Goal: Information Seeking & Learning: Check status

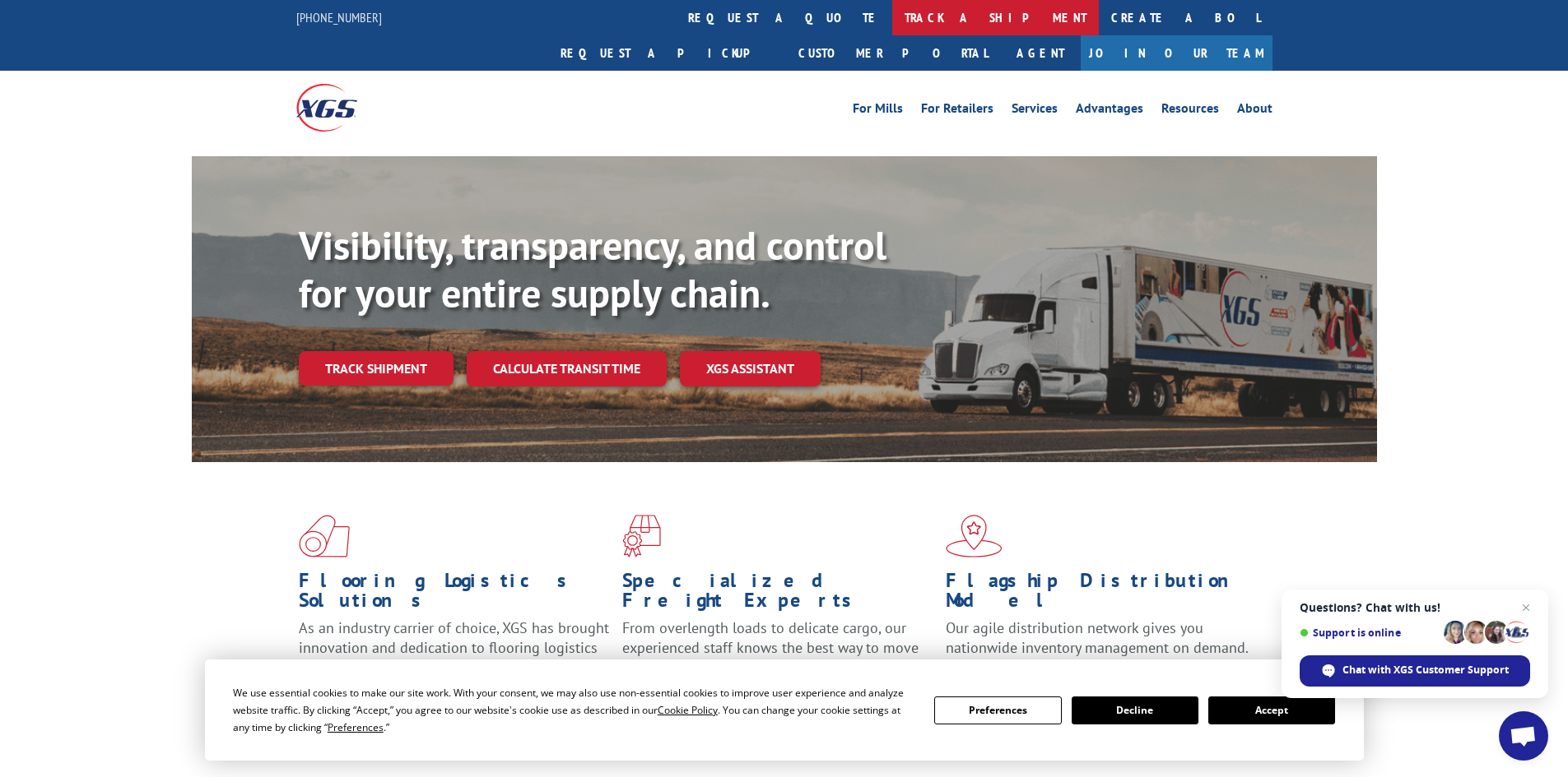
click at [892, 14] on link "track a shipment" at bounding box center [995, 18] width 206 height 35
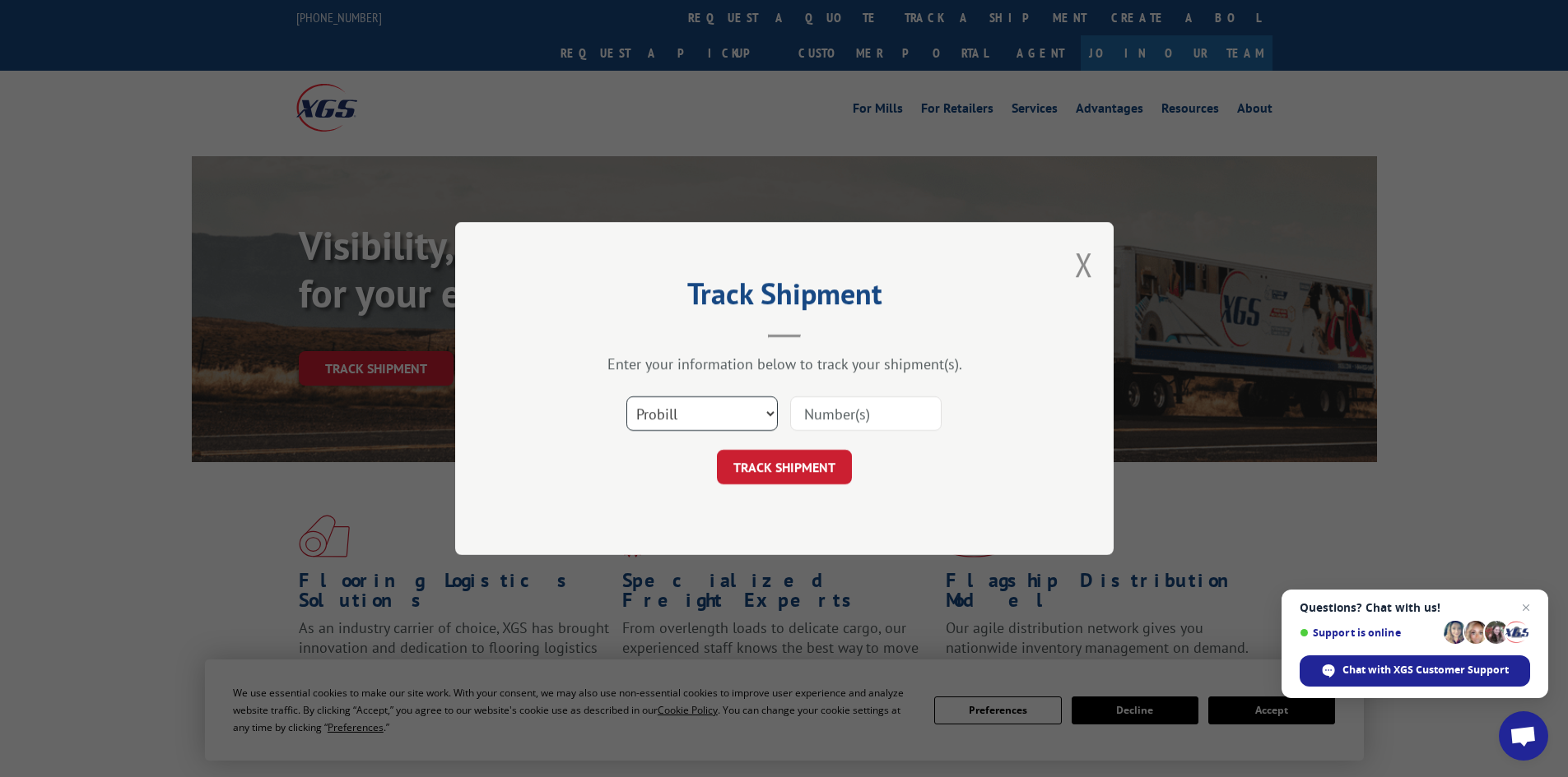
click at [699, 411] on select "Select category... Probill BOL PO" at bounding box center [701, 414] width 151 height 34
select select "bol"
click at [626, 397] on select "Select category... Probill BOL PO" at bounding box center [701, 414] width 151 height 34
click at [837, 411] on input at bounding box center [865, 414] width 151 height 34
click at [886, 404] on input at bounding box center [865, 414] width 151 height 34
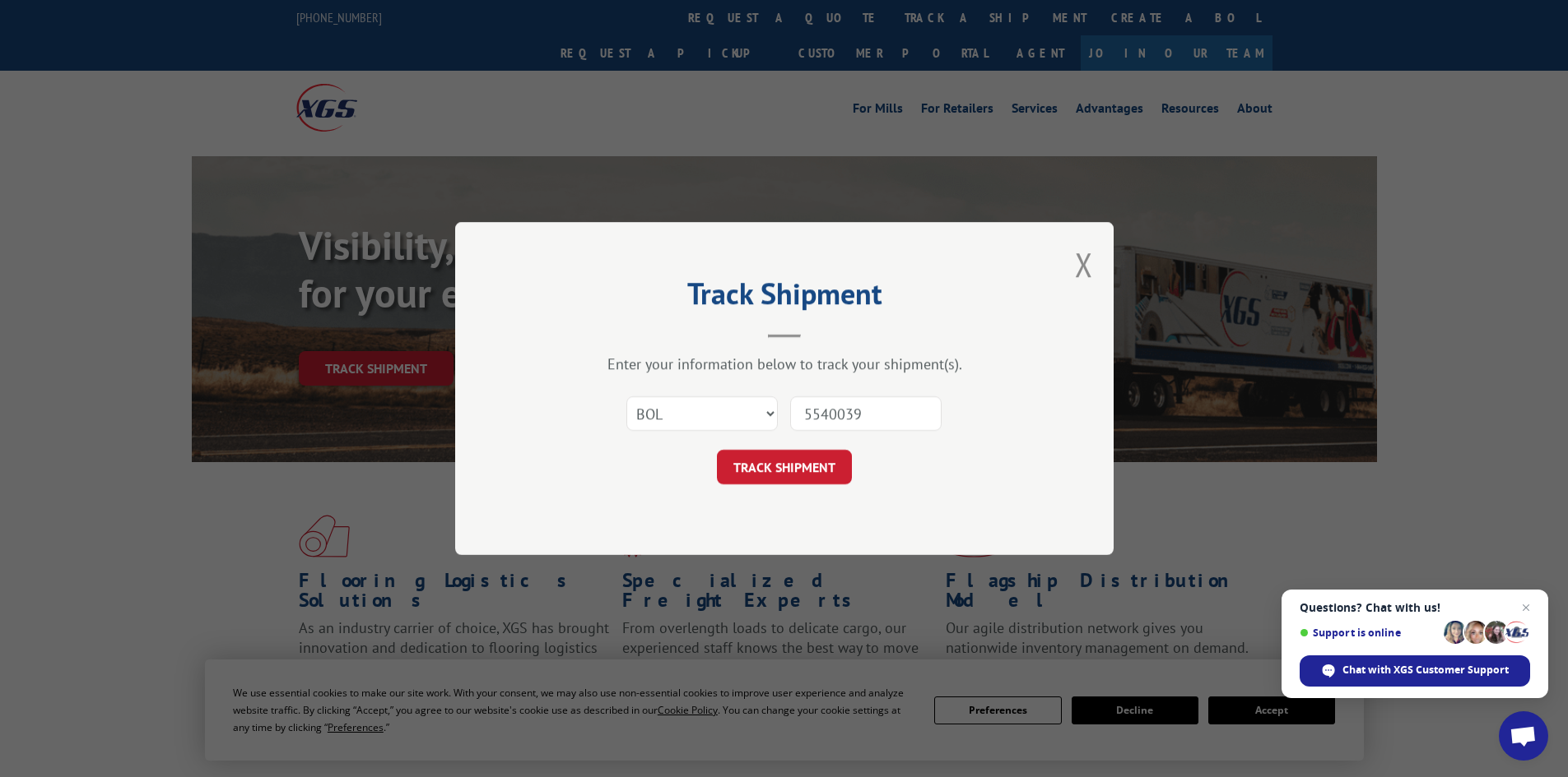
type input "55400390"
click button "TRACK SHIPMENT" at bounding box center [784, 467] width 135 height 34
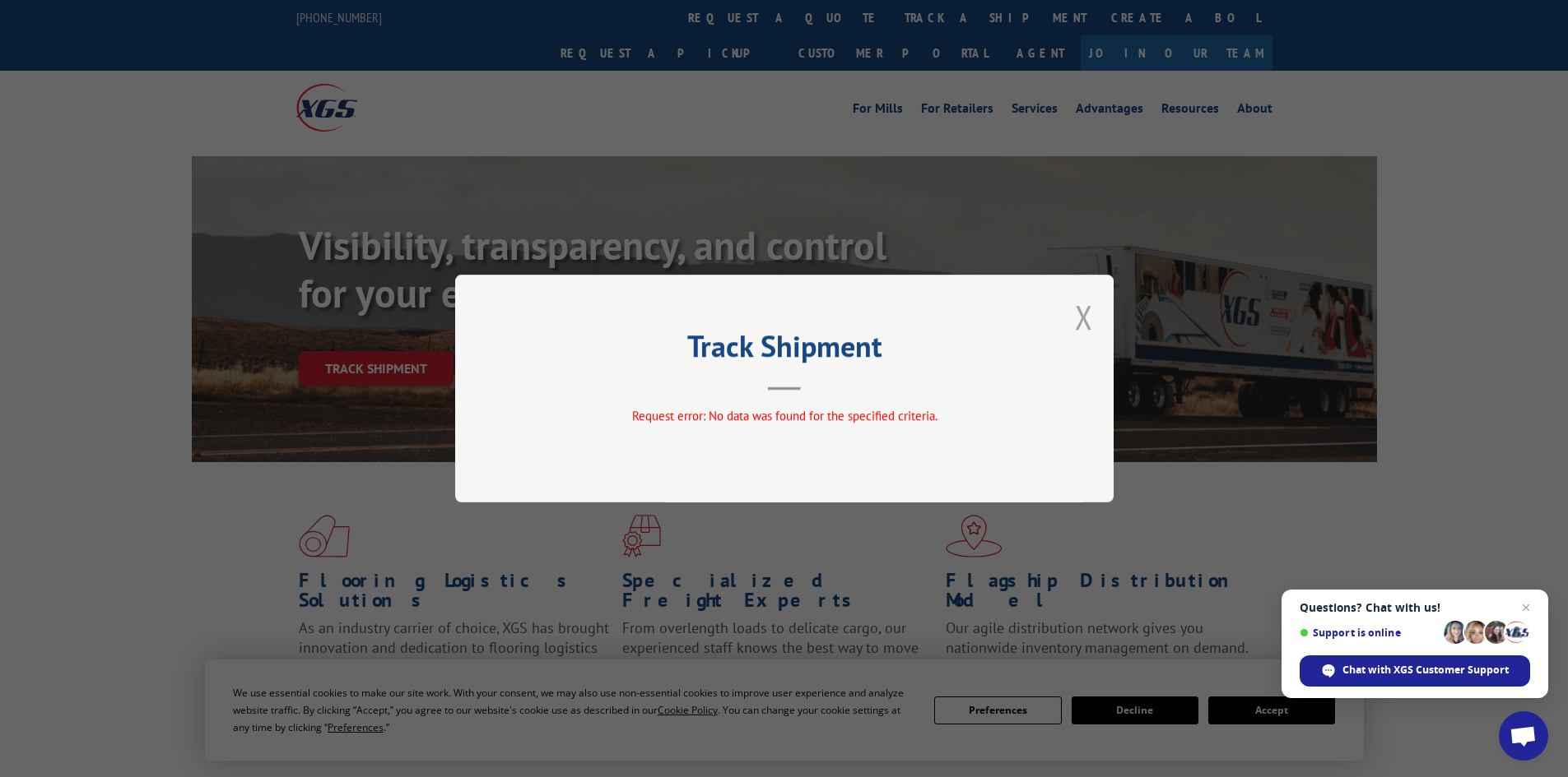
click at [1089, 319] on button "Close modal" at bounding box center [1084, 317] width 18 height 43
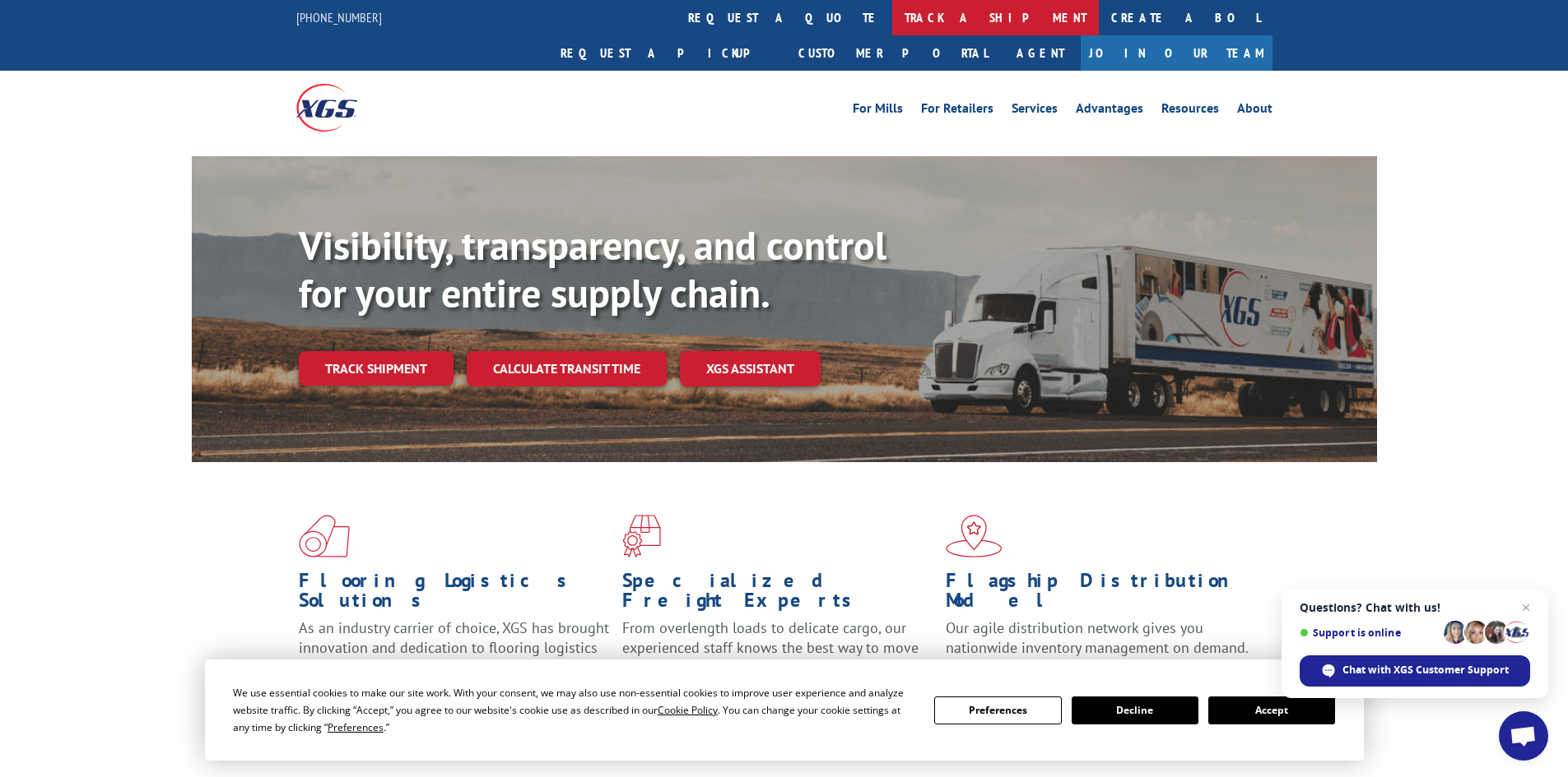
click at [892, 14] on link "track a shipment" at bounding box center [995, 18] width 206 height 35
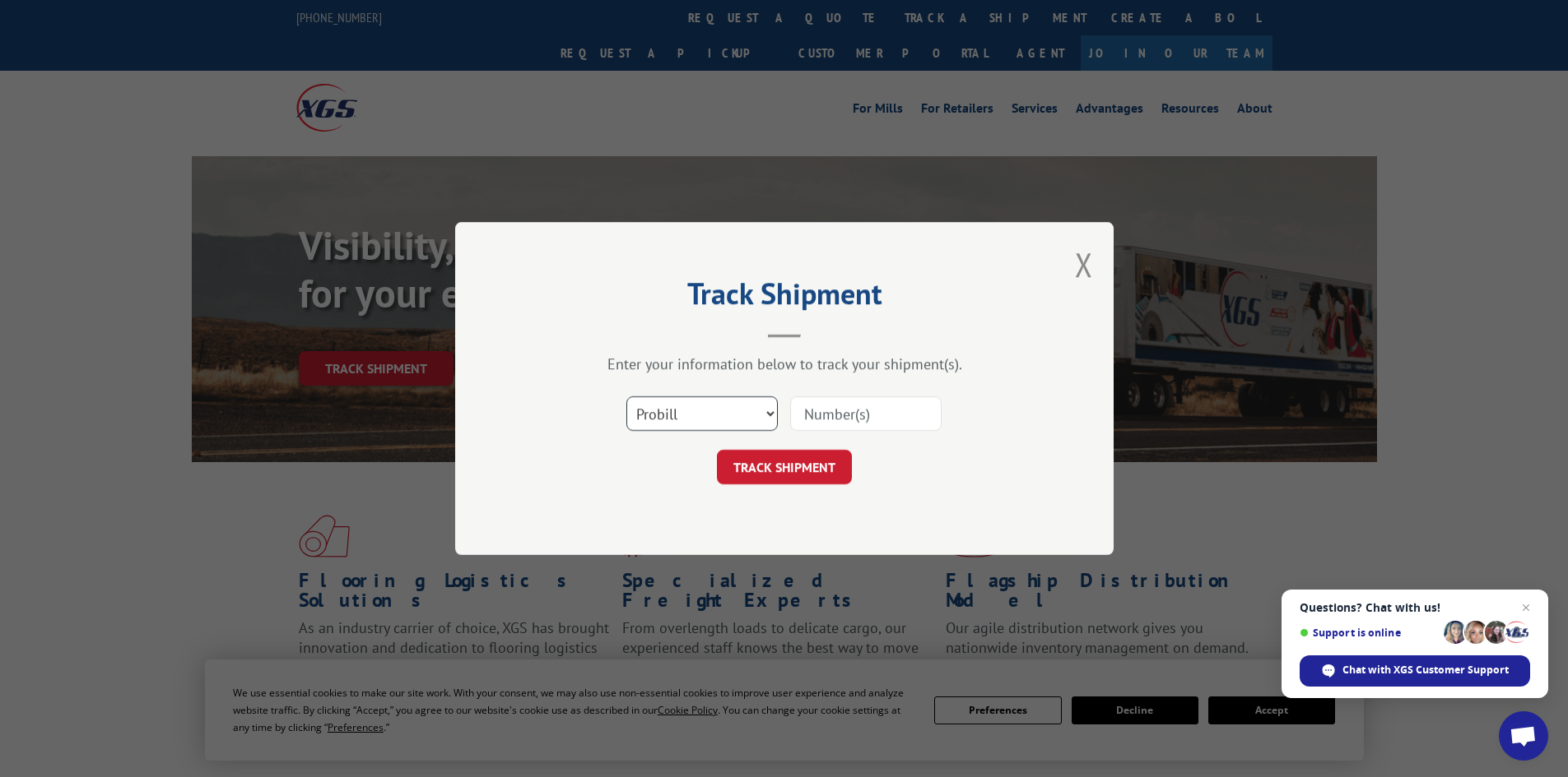
click at [711, 417] on select "Select category... Probill BOL PO" at bounding box center [701, 414] width 151 height 34
select select "bol"
click at [626, 397] on select "Select category... Probill BOL PO" at bounding box center [701, 414] width 151 height 34
click at [859, 416] on input at bounding box center [865, 414] width 151 height 34
type input "54400390"
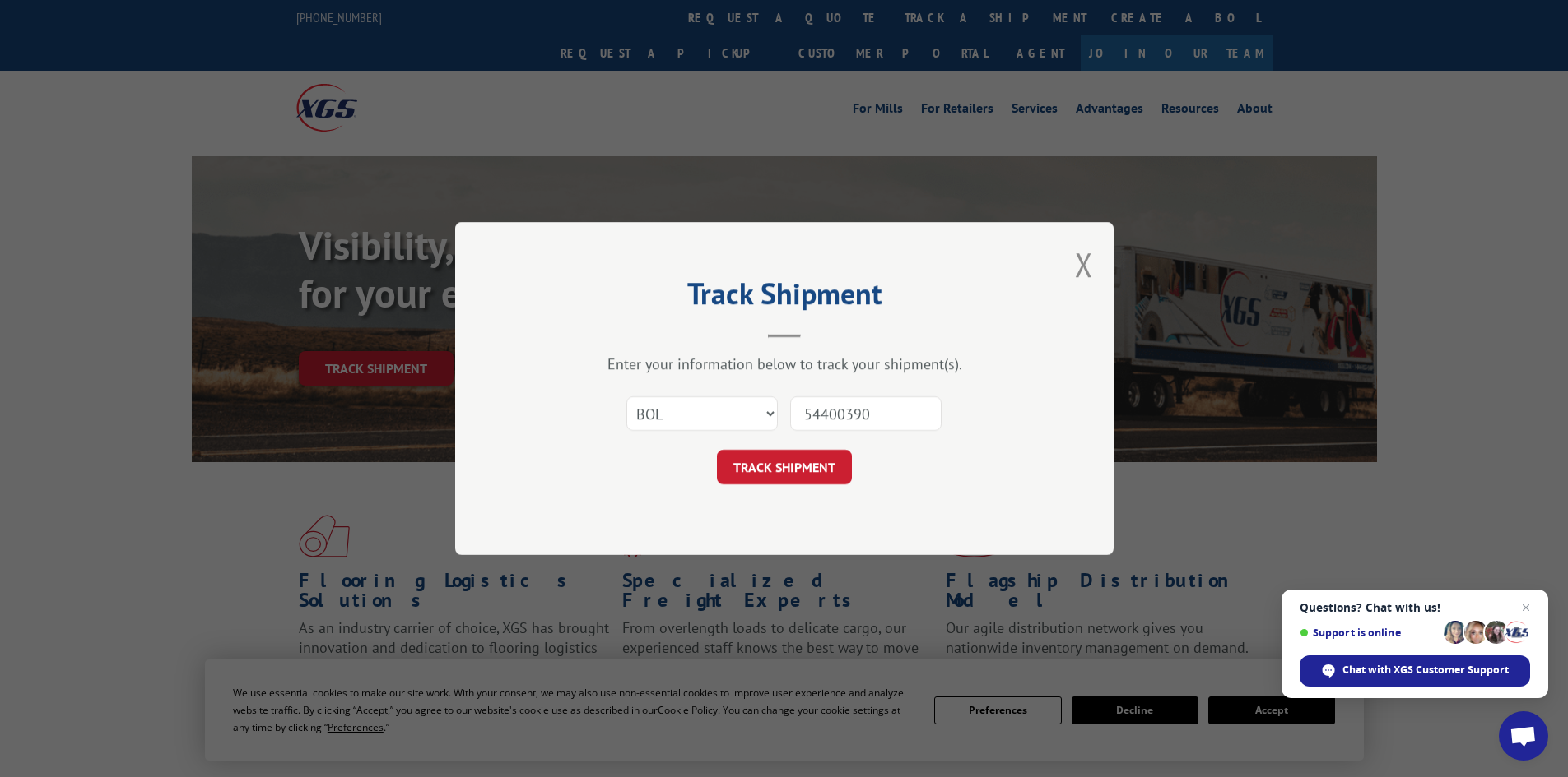
click button "TRACK SHIPMENT" at bounding box center [784, 467] width 135 height 34
